Goal: Complete application form

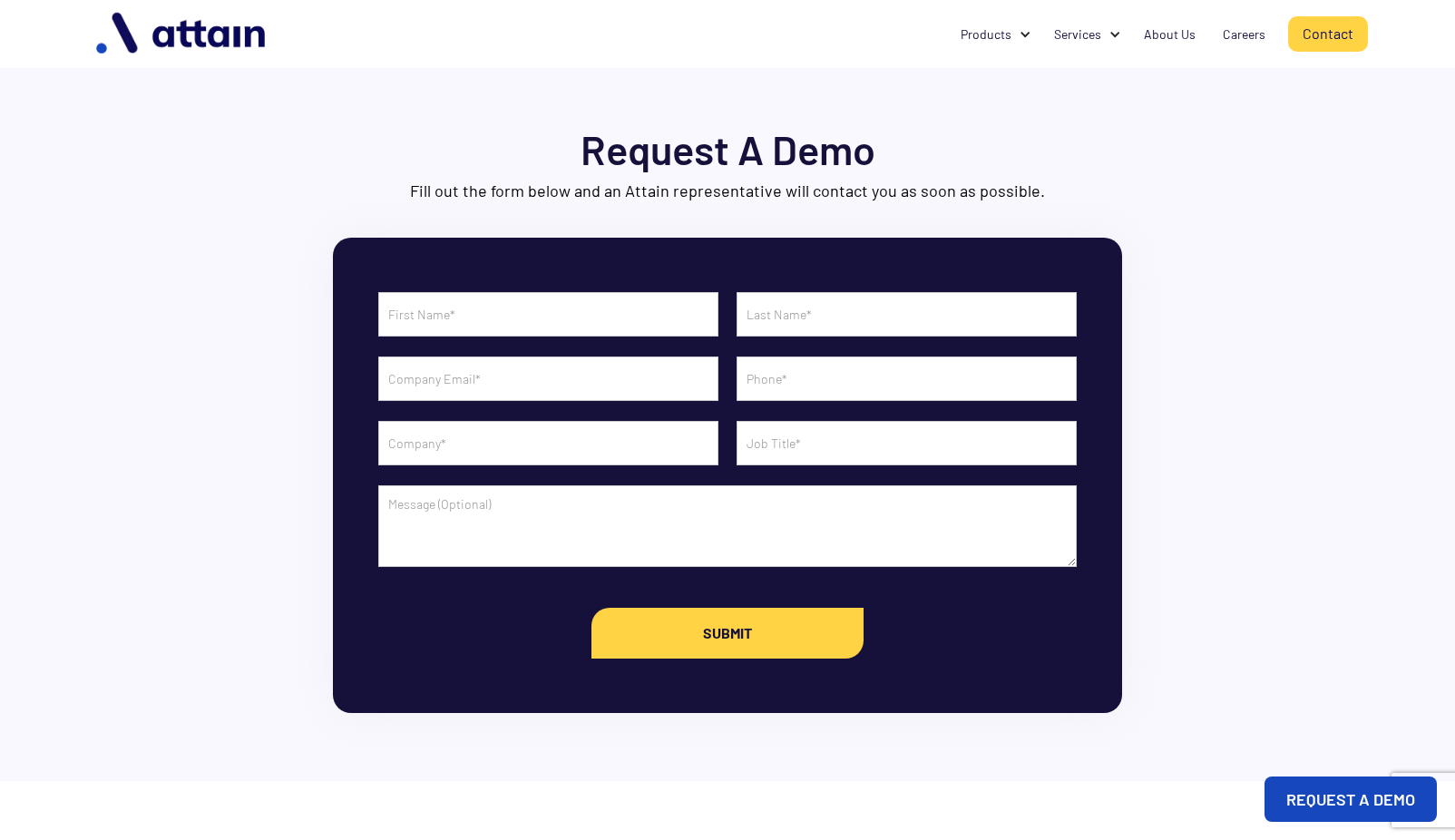
click at [1447, 514] on section "Request A Demo Fill out the form below and an Attain representative will contac…" at bounding box center [728, 390] width 1455 height 781
click at [495, 318] on input "Contact Form" at bounding box center [548, 314] width 340 height 44
type input "Gerlie"
type input "[PERSON_NAME]"
type input "[EMAIL_ADDRESS][PERSON_NAME][DOMAIN_NAME]"
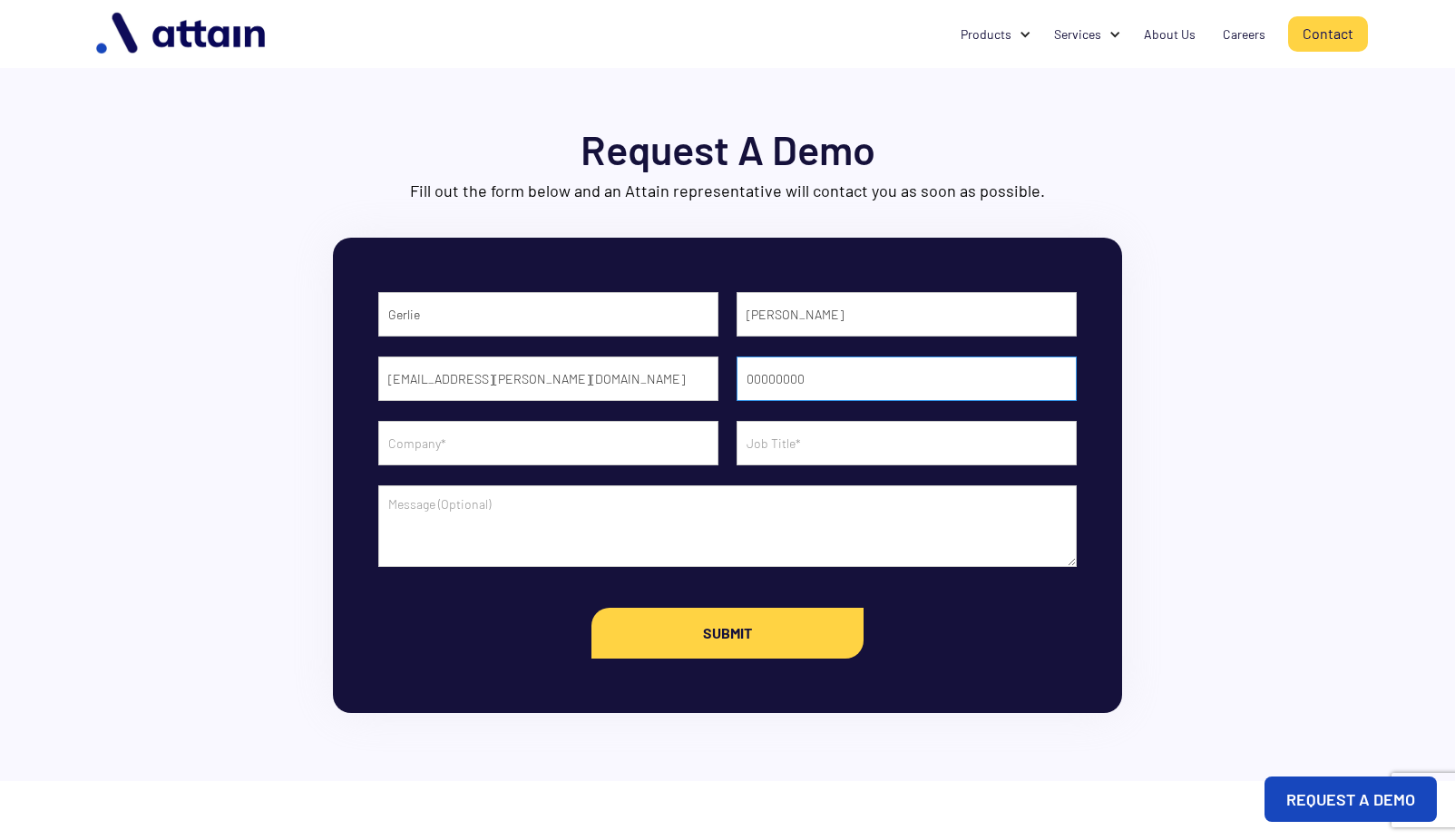
type input "00000000"
type input "Sterling - First Advantage`"
type input "Verifications Specialist"
click at [575, 437] on input "Sterling - First Advantage`" at bounding box center [548, 442] width 340 height 44
type input "Sterling - First Advantage"
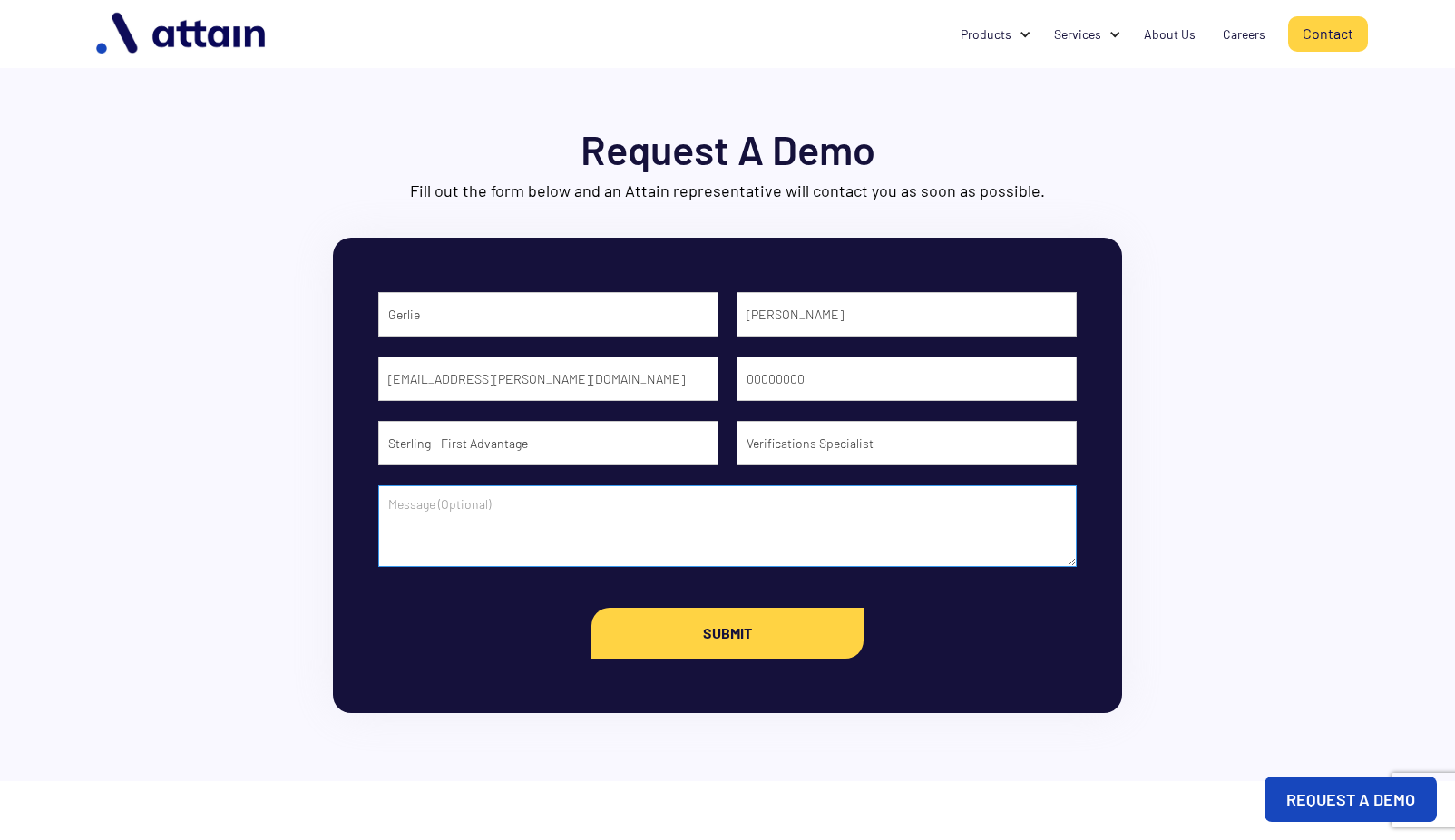
click at [621, 543] on textarea "Contact Form" at bounding box center [727, 526] width 698 height 82
paste textarea "I work for a company called Sterling, a First Advantage Company ([DOMAIN_NAME])…"
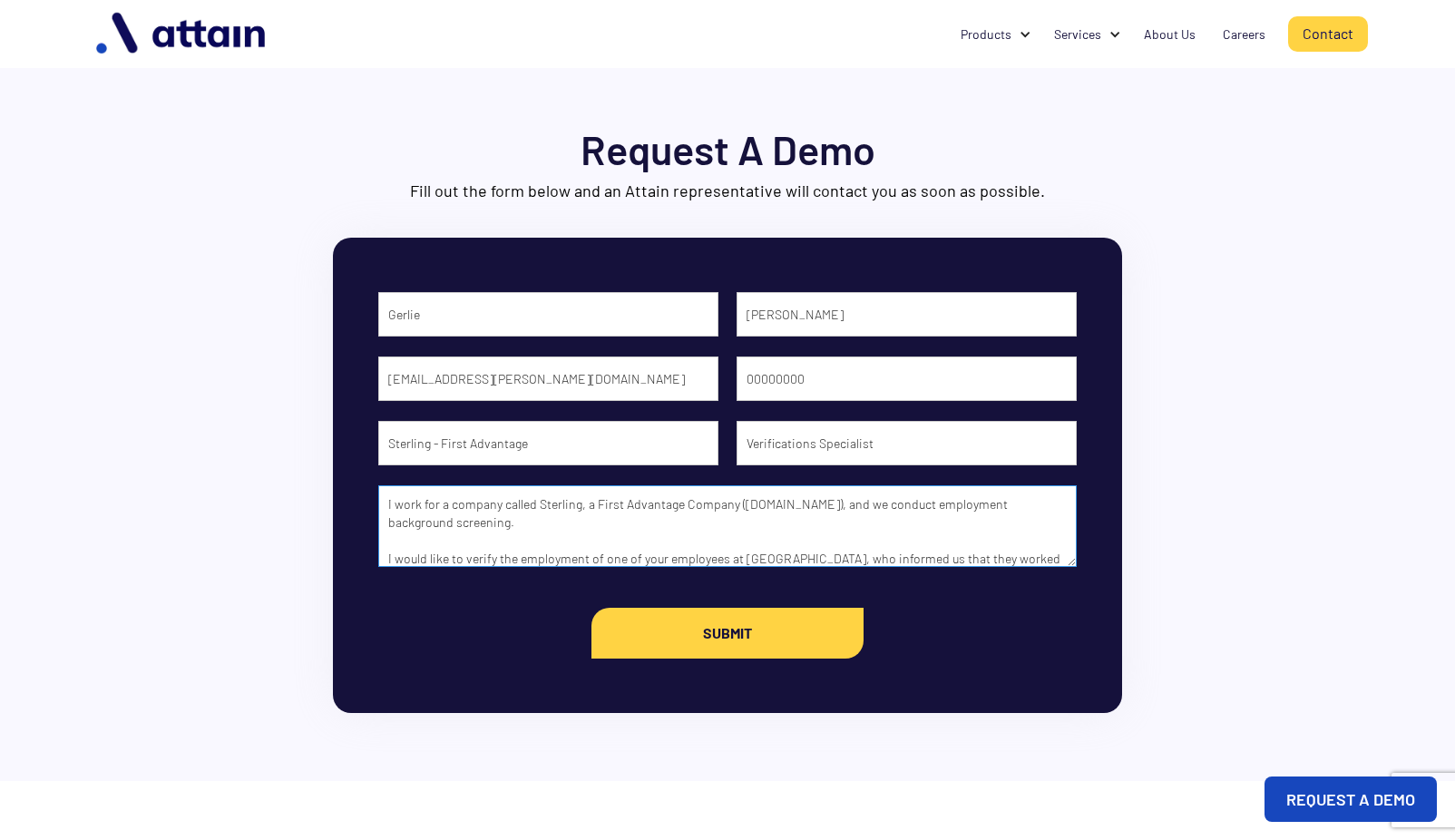
scroll to position [254, 0]
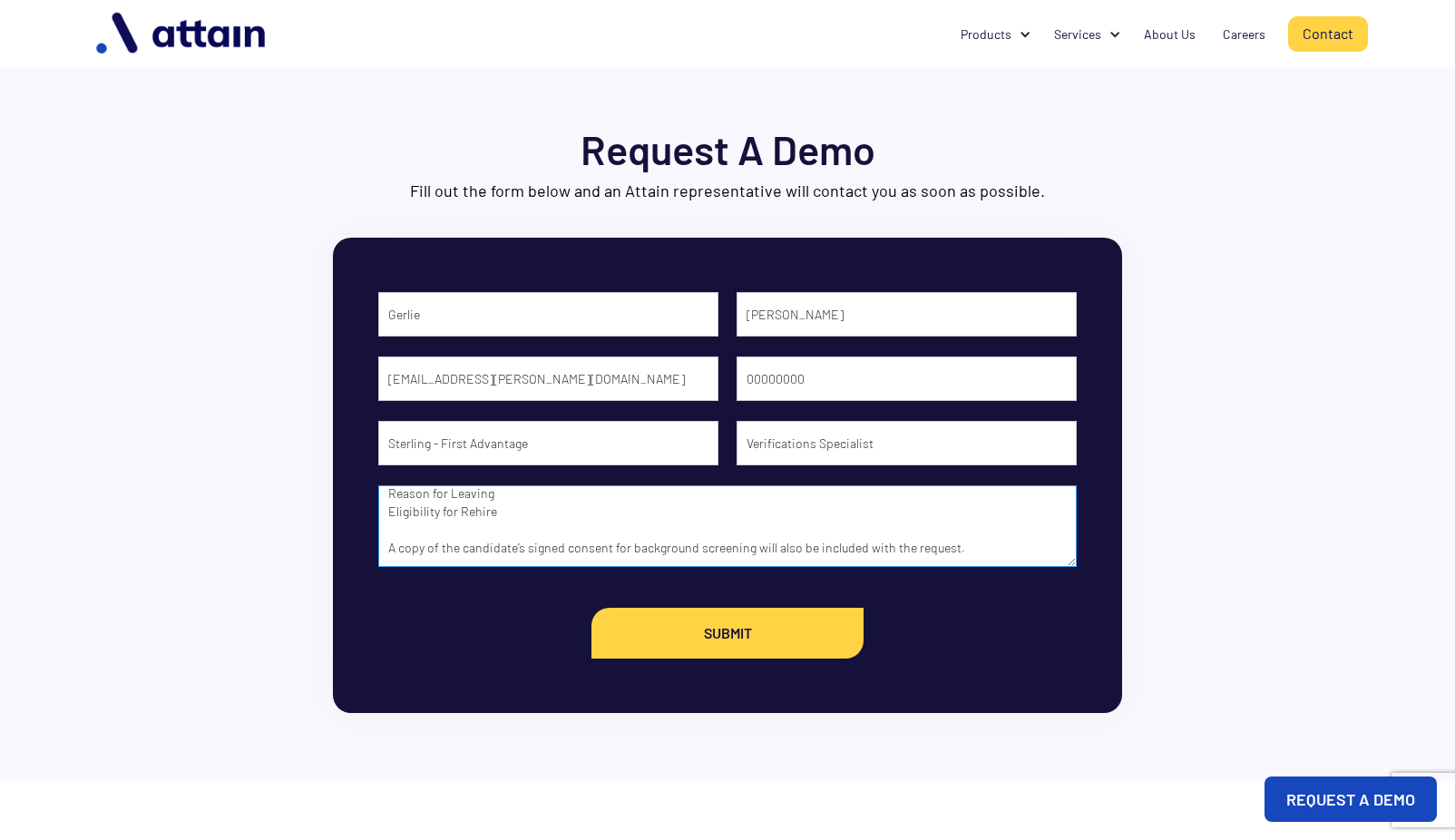
type textarea "I work for a company called Sterling, a First Advantage Company ([DOMAIN_NAME])…"
click at [737, 641] on input "Submit" at bounding box center [728, 633] width 272 height 51
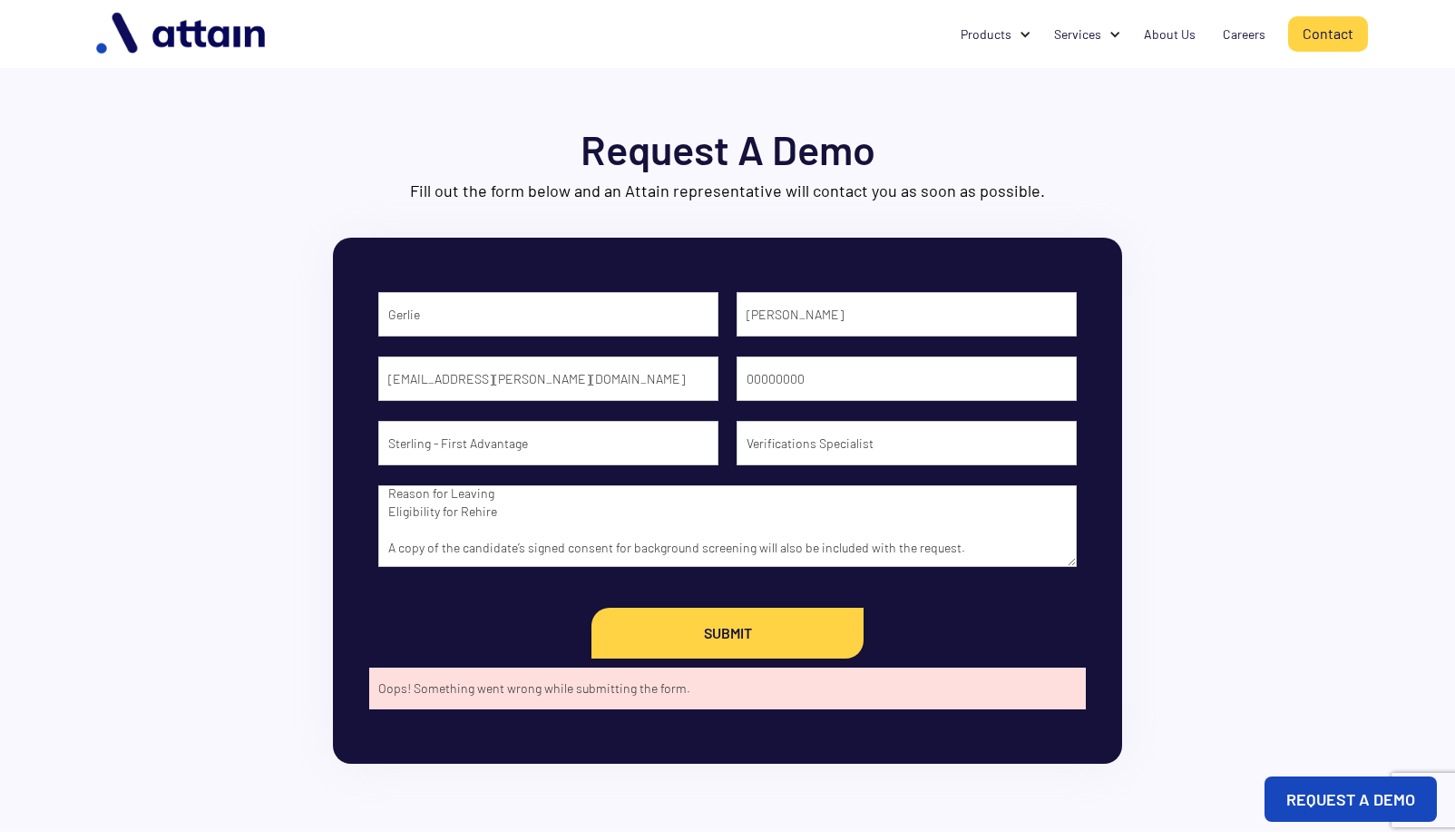
click at [658, 650] on input "Submit" at bounding box center [728, 633] width 272 height 51
type input "Submit"
click at [876, 380] on input "00000000" at bounding box center [906, 378] width 340 height 44
type input "0"
type input "[PHONE_NUMBER]"
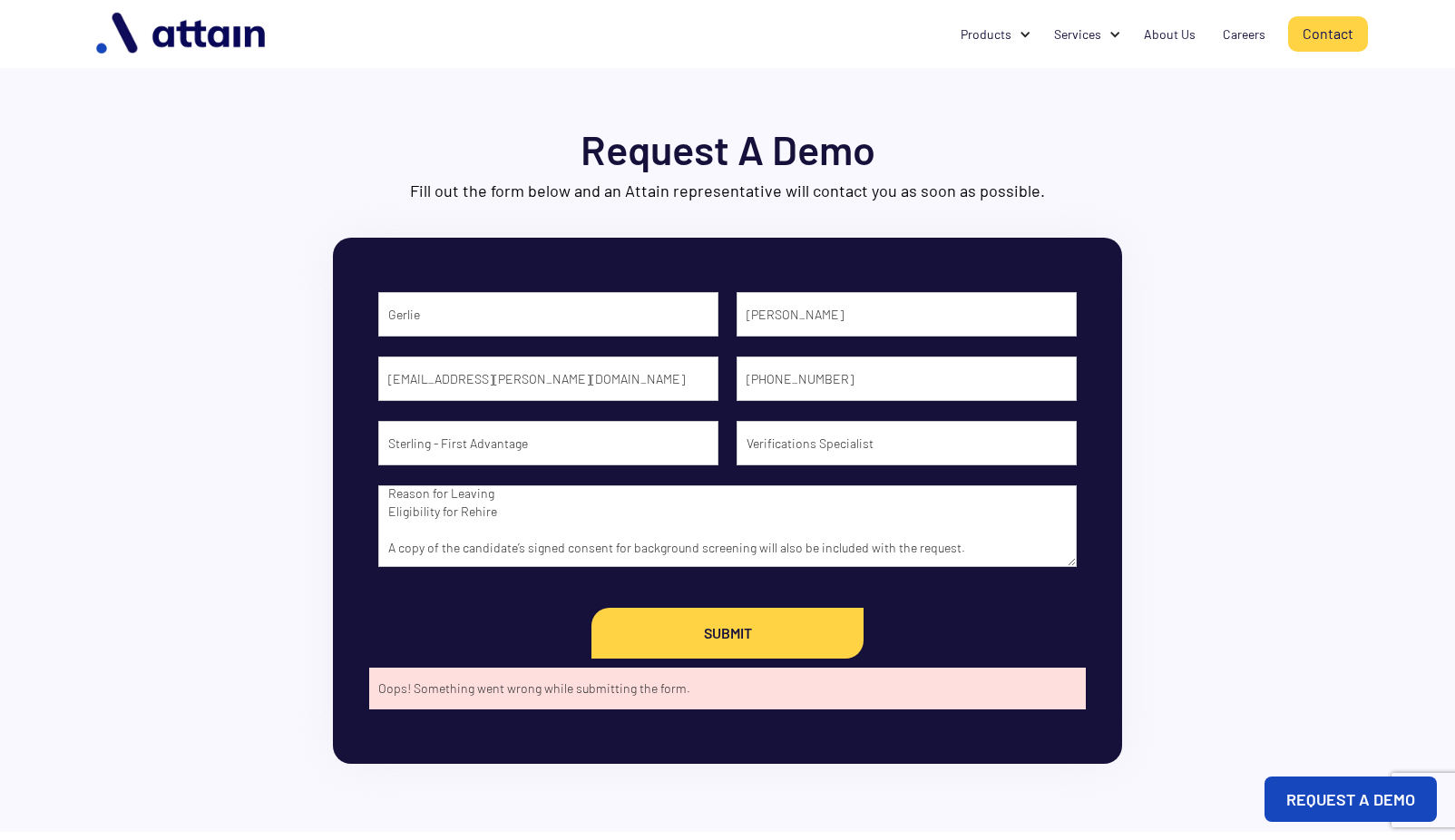
click at [714, 649] on input "Submit" at bounding box center [728, 633] width 272 height 51
type input "Submit"
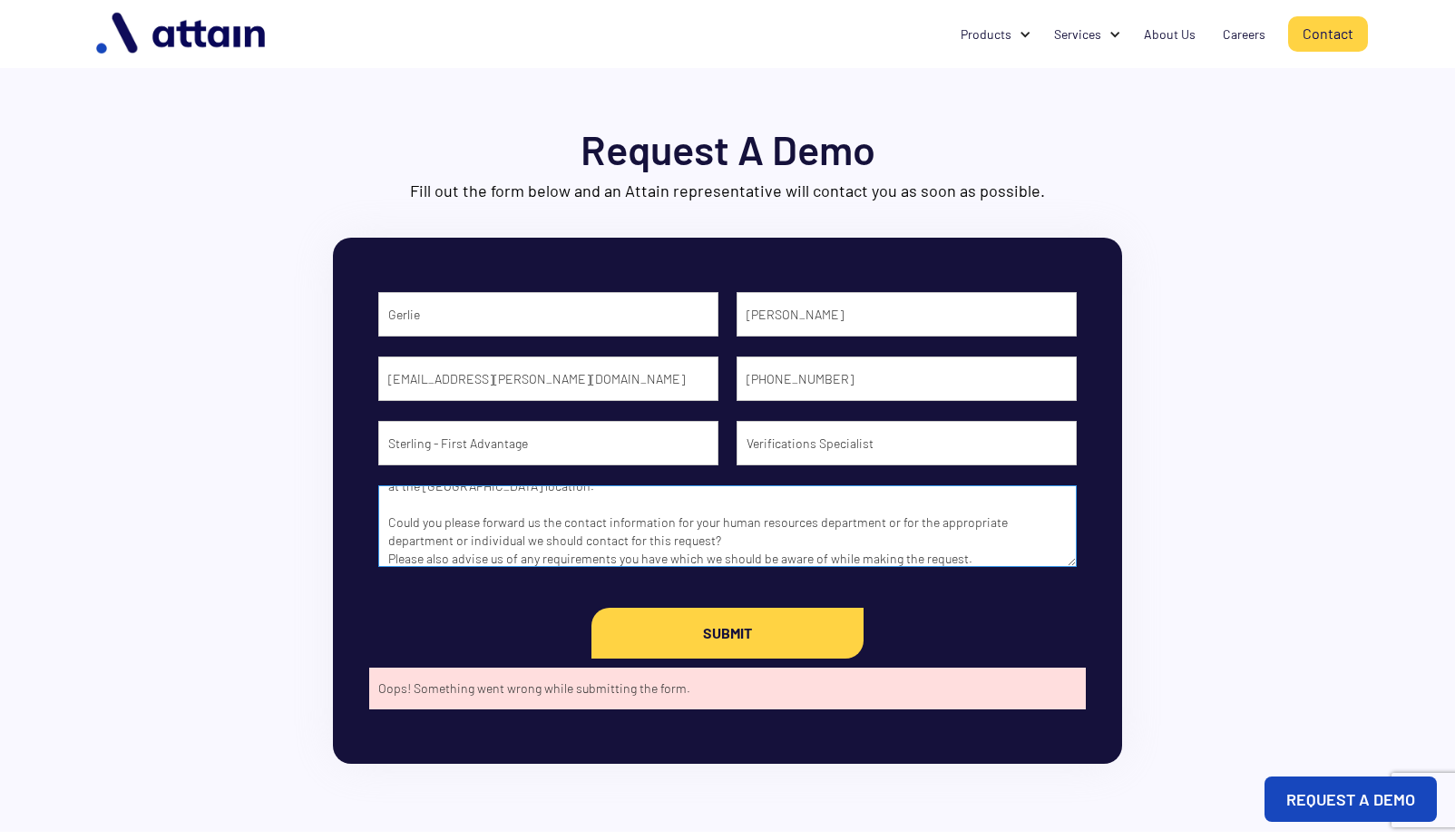
scroll to position [265, 0]
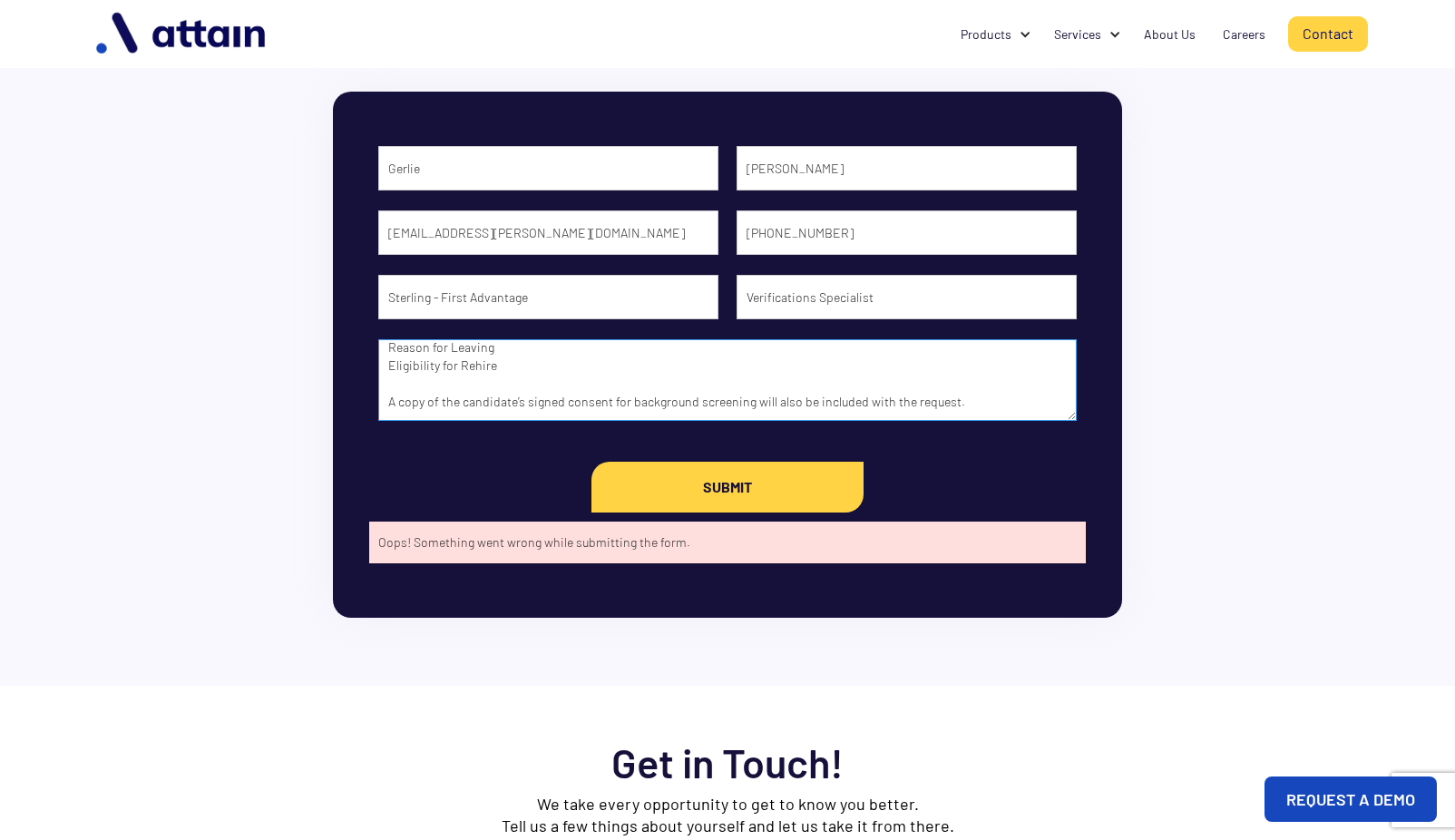
drag, startPoint x: 388, startPoint y: 558, endPoint x: 642, endPoint y: 855, distance: 390.8
click at [642, 694] on html "Products Tango Reserve Tango Visitor Tango Energy & Sustainability by WatchWire…" at bounding box center [728, 273] width 1455 height 840
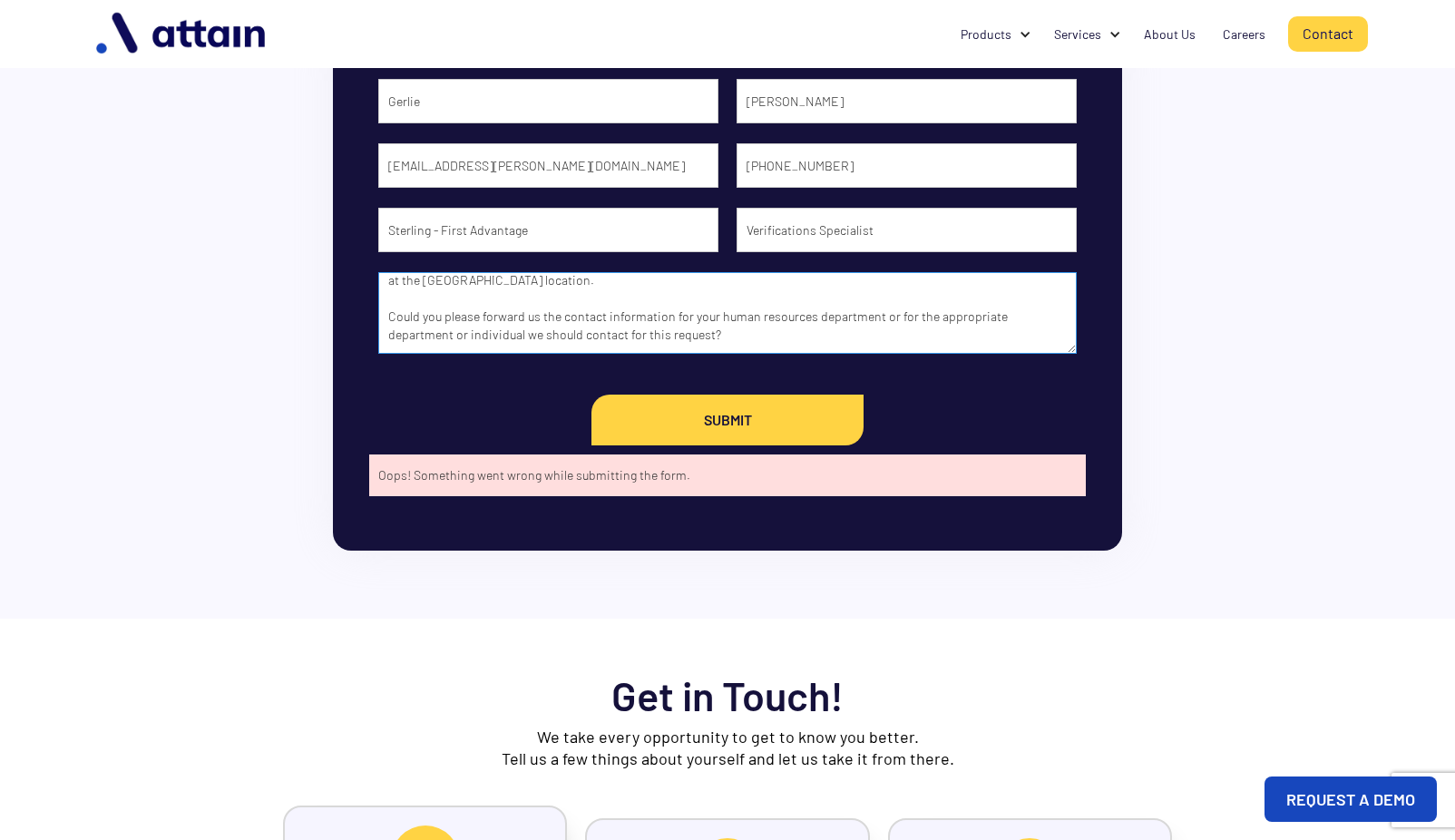
scroll to position [84, 0]
type textarea "I work for a company called Sterling, a First Advantage Company ([DOMAIN_NAME])…"
click at [686, 424] on input "Submit" at bounding box center [728, 420] width 272 height 51
type input "Submit"
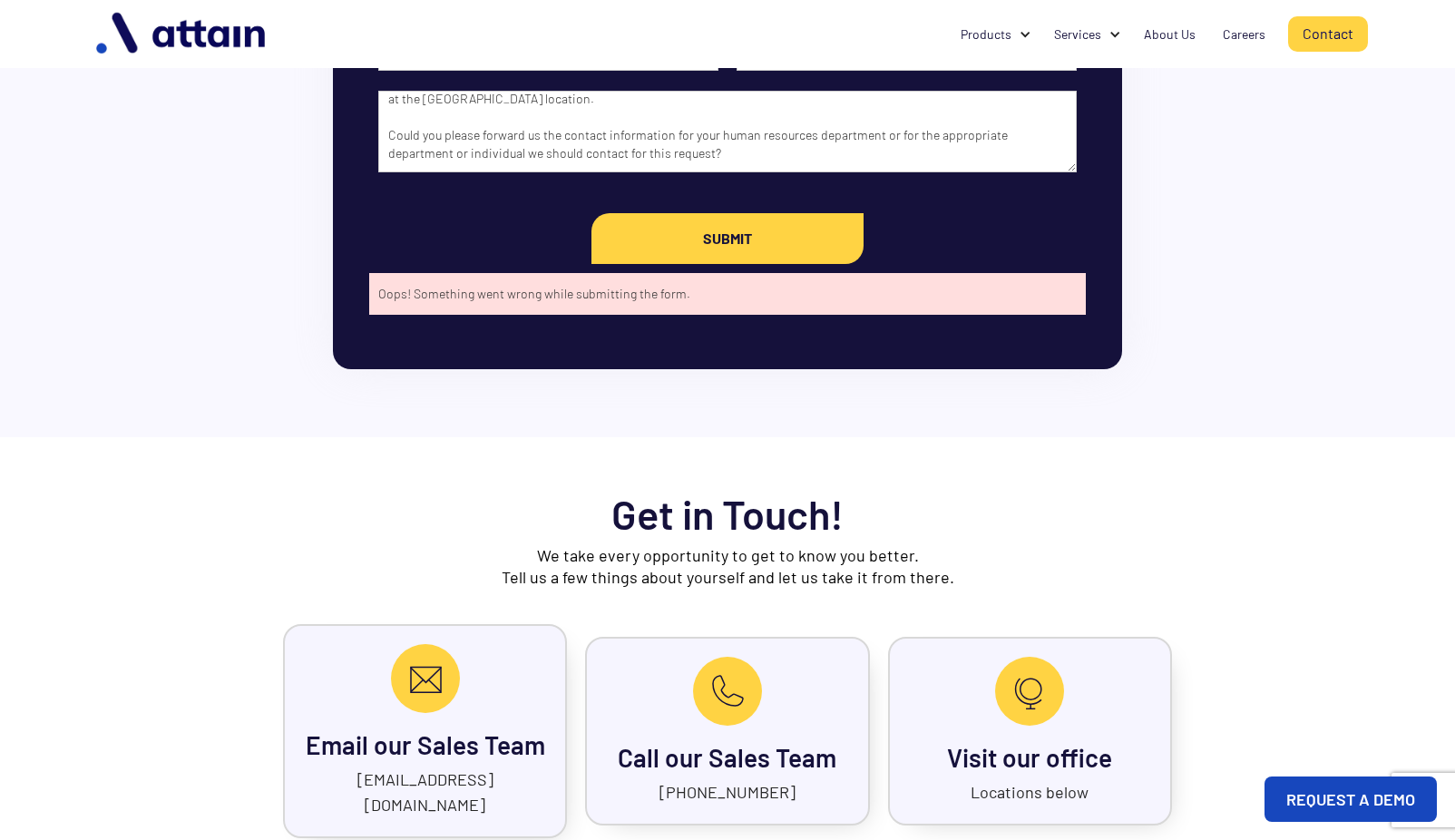
scroll to position [123, 0]
